Goal: Check status

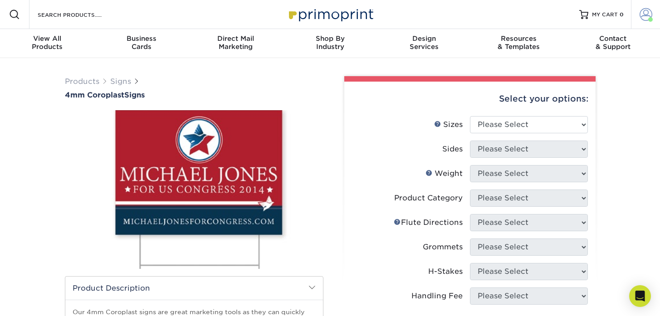
click at [647, 17] on span at bounding box center [646, 14] width 13 height 13
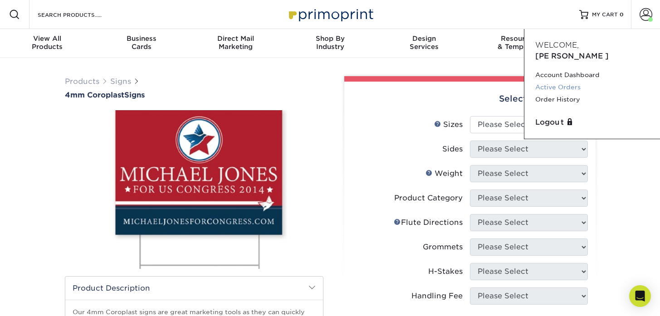
click at [559, 81] on link "Active Orders" at bounding box center [592, 87] width 114 height 12
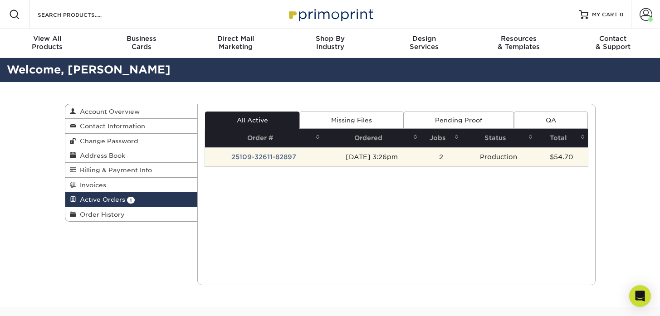
click at [262, 158] on td "25109-32611-82897" at bounding box center [264, 156] width 118 height 19
